Goal: Transaction & Acquisition: Purchase product/service

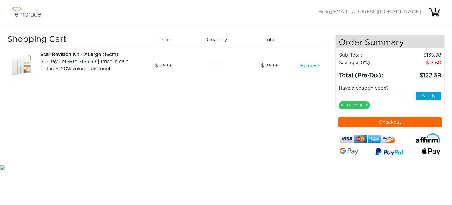
click at [411, 11] on span "[EMAIL_ADDRESS][DOMAIN_NAME]" at bounding box center [376, 11] width 90 height 5
click at [406, 12] on span "[EMAIL_ADDRESS][DOMAIN_NAME]" at bounding box center [376, 11] width 90 height 5
click at [203, 160] on div "Shopping Cart Price Quantity Qty Total Scar Revision Kit - XLarge (16cm) 60-Day…" at bounding box center [171, 99] width 328 height 129
click at [392, 24] on nav "Activate Coupons Hello, [EMAIL_ADDRESS][DOMAIN_NAME] 1" at bounding box center [226, 12] width 452 height 24
click at [205, 92] on div "Shopping Cart Price Quantity Qty Total Scar Revision Kit - XLarge (16cm) 60-Day…" at bounding box center [171, 99] width 328 height 129
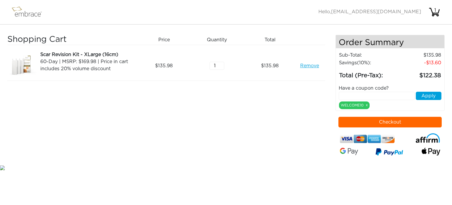
click at [351, 171] on html "Activate Coupons Hello, [EMAIL_ADDRESS][DOMAIN_NAME] 1 Shopping Cart Price Quan…" at bounding box center [226, 85] width 452 height 171
